Goal: Information Seeking & Learning: Find specific fact

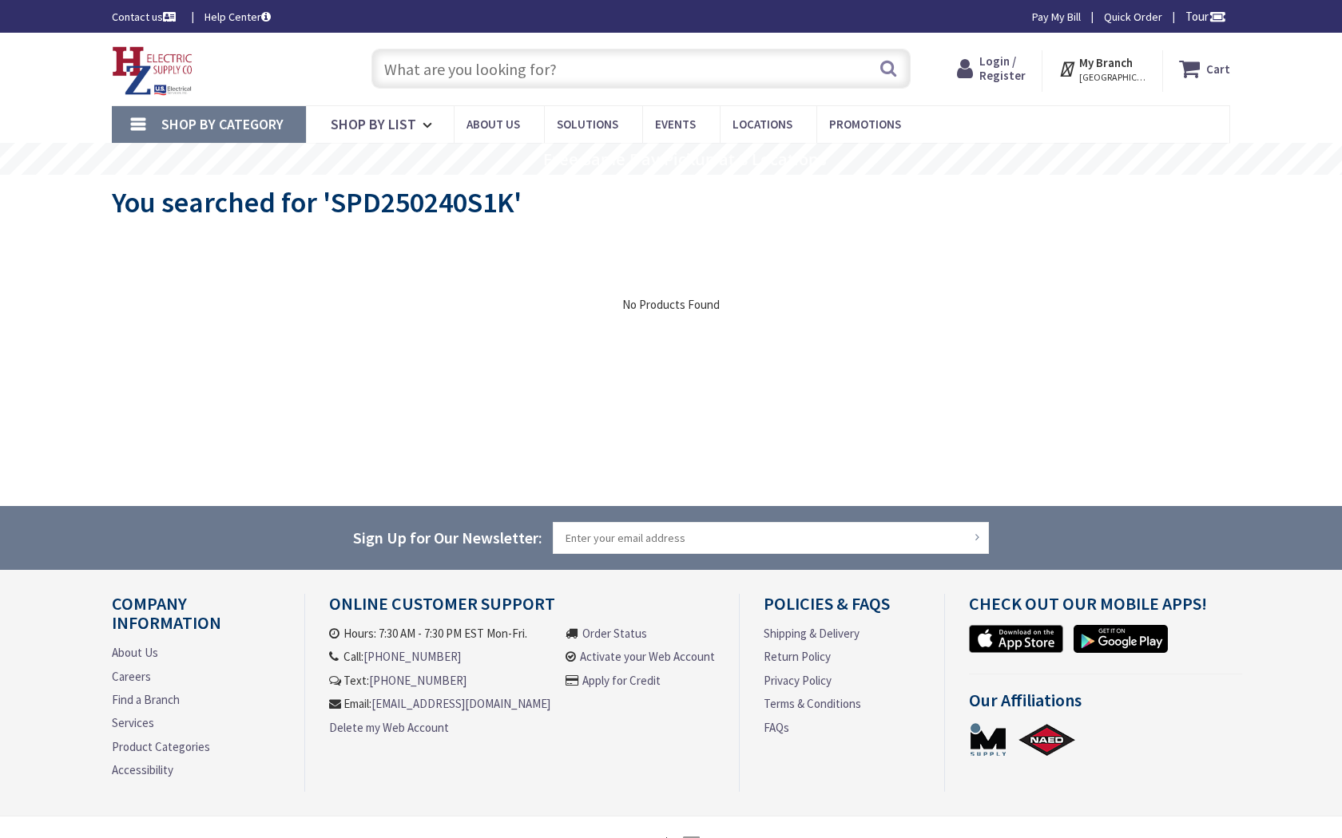
type input "Seminole Park, [STREET_ADDRESS]"
